Goal: Task Accomplishment & Management: Complete application form

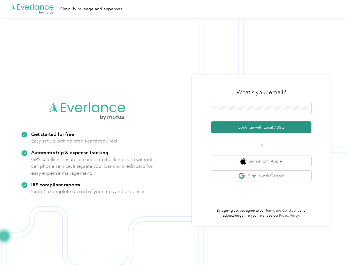
click at [248, 125] on button "Continue with Email / SSO" at bounding box center [261, 128] width 100 height 12
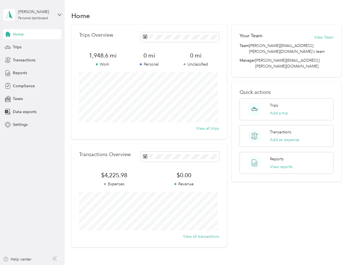
click at [71, 132] on div "Home Trips Overview 1,948.6 mi Work 0 mi Personal 0 mi Unclassified View all tr…" at bounding box center [206, 139] width 283 height 278
click at [271, 110] on button "Add a trip" at bounding box center [279, 113] width 18 height 6
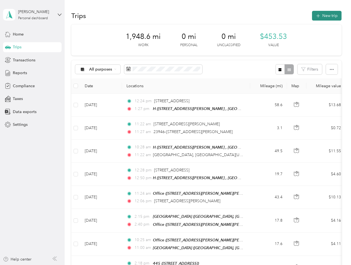
click at [326, 17] on button "New trip" at bounding box center [326, 16] width 29 height 10
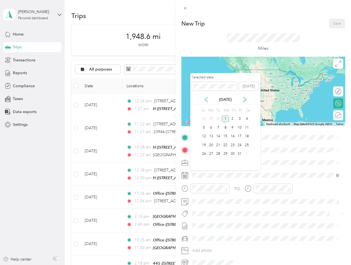
click at [205, 97] on icon at bounding box center [206, 100] width 6 height 6
click at [230, 145] on div "25" at bounding box center [232, 145] width 7 height 7
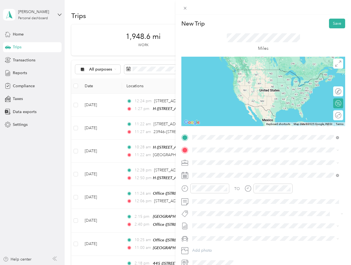
click at [218, 167] on span "[STREET_ADDRESS][PERSON_NAME] , 23834, [GEOGRAPHIC_DATA], [GEOGRAPHIC_DATA], [G…" at bounding box center [265, 169] width 124 height 11
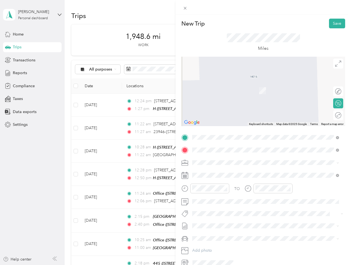
click at [230, 172] on span "[STREET_ADDRESS][US_STATE]" at bounding box center [231, 170] width 56 height 5
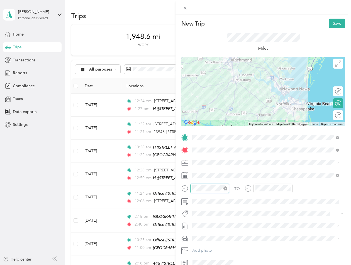
click at [190, 185] on div at bounding box center [209, 189] width 39 height 10
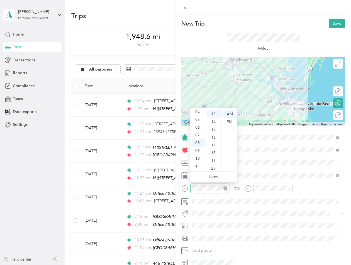
scroll to position [101, 0]
click at [186, 189] on div at bounding box center [205, 189] width 48 height 10
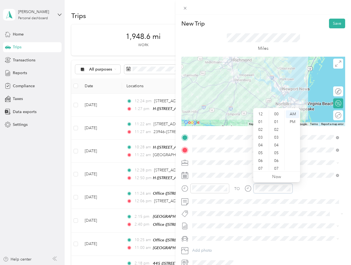
scroll to position [33, 0]
click at [309, 193] on div "TO" at bounding box center [263, 191] width 164 height 14
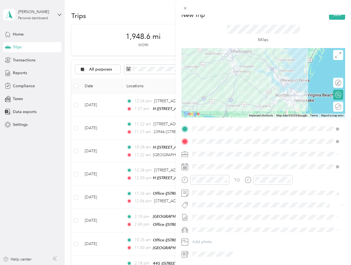
scroll to position [0, 0]
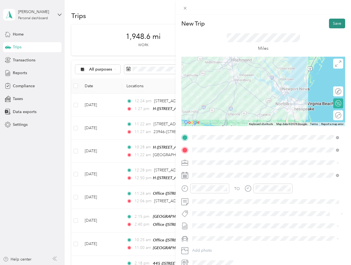
click at [333, 19] on button "Save" at bounding box center [337, 24] width 16 height 10
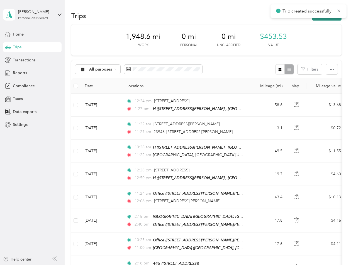
click at [317, 19] on button "New trip" at bounding box center [326, 16] width 29 height 10
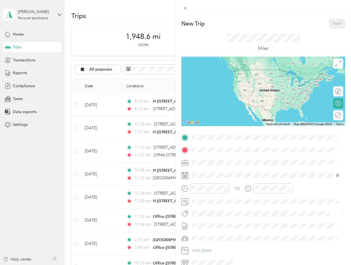
click at [210, 142] on div "TO Add photo" at bounding box center [263, 200] width 164 height 134
click at [210, 141] on span at bounding box center [267, 137] width 155 height 9
click at [204, 134] on span at bounding box center [267, 137] width 155 height 9
click at [211, 160] on span "[STREET_ADDRESS][US_STATE]" at bounding box center [231, 157] width 56 height 5
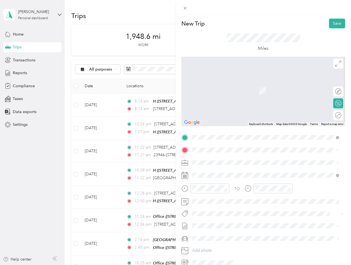
click at [228, 177] on span "[STREET_ADDRESS][PERSON_NAME] , 23834, [GEOGRAPHIC_DATA], [GEOGRAPHIC_DATA], [G…" at bounding box center [265, 181] width 124 height 11
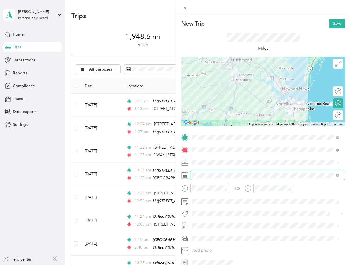
click at [229, 178] on span at bounding box center [267, 175] width 155 height 9
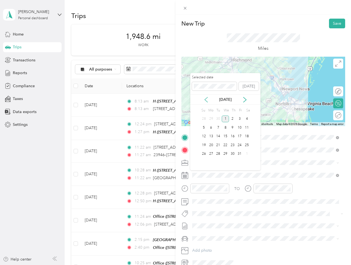
click at [206, 100] on icon at bounding box center [206, 100] width 6 height 6
click at [231, 146] on div "25" at bounding box center [232, 145] width 7 height 7
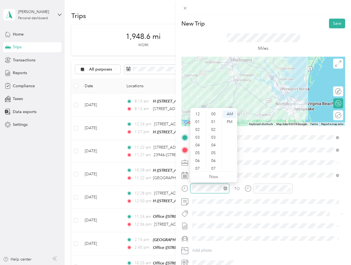
scroll to position [33, 0]
click at [170, 190] on div "New Trip Save This trip cannot be edited because it is either under review, app…" at bounding box center [175, 132] width 351 height 265
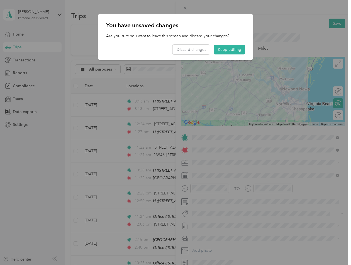
click at [197, 191] on div at bounding box center [175, 132] width 351 height 265
drag, startPoint x: 221, startPoint y: 53, endPoint x: 222, endPoint y: 95, distance: 42.6
click at [221, 53] on button "Keep editing" at bounding box center [229, 50] width 31 height 10
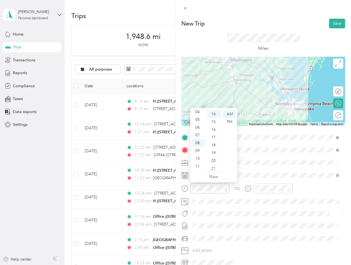
click at [173, 191] on div "New Trip Save This trip cannot be edited because it is either under review, app…" at bounding box center [175, 132] width 351 height 265
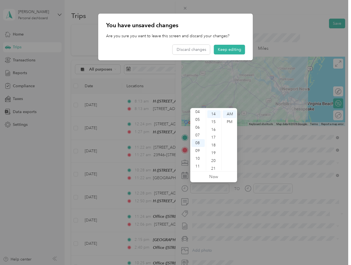
click at [215, 193] on div at bounding box center [175, 132] width 351 height 265
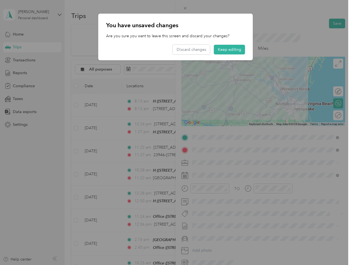
click at [212, 191] on div at bounding box center [175, 132] width 351 height 265
click at [206, 189] on div at bounding box center [175, 132] width 351 height 265
click at [224, 50] on button "Keep editing" at bounding box center [229, 50] width 31 height 10
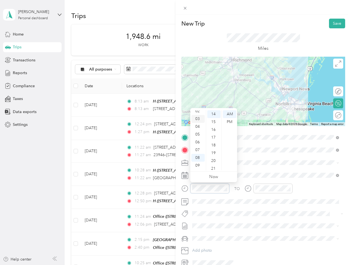
scroll to position [0, 0]
click at [196, 122] on div "01" at bounding box center [197, 122] width 13 height 8
click at [215, 159] on div "58" at bounding box center [213, 159] width 13 height 8
click at [232, 120] on div "PM" at bounding box center [229, 122] width 13 height 8
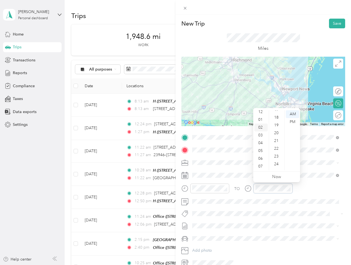
scroll to position [0, 0]
click at [258, 143] on div "04" at bounding box center [260, 146] width 13 height 8
click at [279, 122] on div "15" at bounding box center [276, 122] width 13 height 8
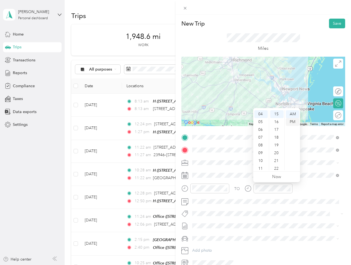
click at [293, 124] on div "PM" at bounding box center [291, 122] width 13 height 8
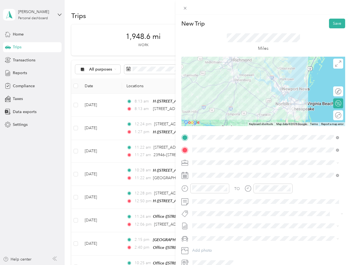
click at [329, 209] on div "TO Add photo" at bounding box center [263, 200] width 164 height 134
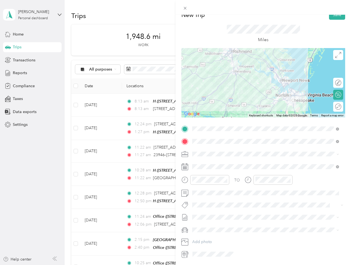
scroll to position [0, 0]
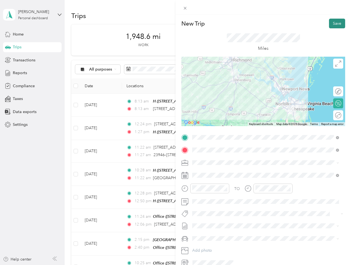
click at [329, 24] on button "Save" at bounding box center [337, 24] width 16 height 10
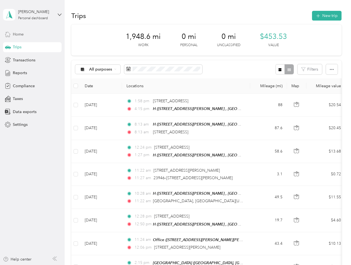
click at [29, 36] on div "Home" at bounding box center [32, 34] width 58 height 10
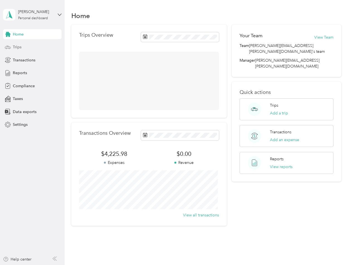
click at [22, 44] on div "Trips" at bounding box center [32, 47] width 58 height 10
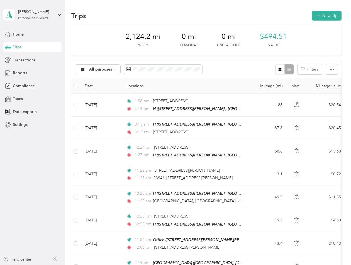
click at [18, 49] on span "Trips" at bounding box center [17, 47] width 9 height 6
click at [26, 32] on div "Home" at bounding box center [32, 34] width 58 height 10
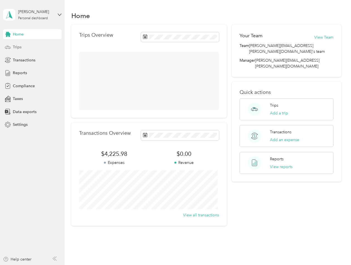
click at [19, 47] on span "Trips" at bounding box center [17, 47] width 9 height 6
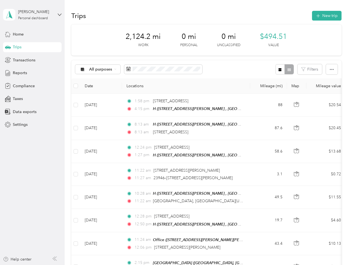
click at [242, 55] on div "2,124.2 mi Work 0 mi Personal 0 mi Unclassified $494.51 Value" at bounding box center [206, 39] width 270 height 31
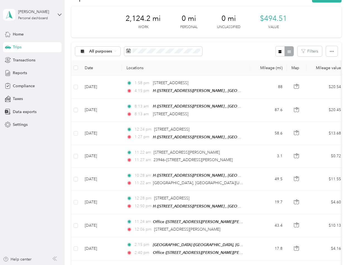
scroll to position [28, 0]
